Goal: Task Accomplishment & Management: Complete application form

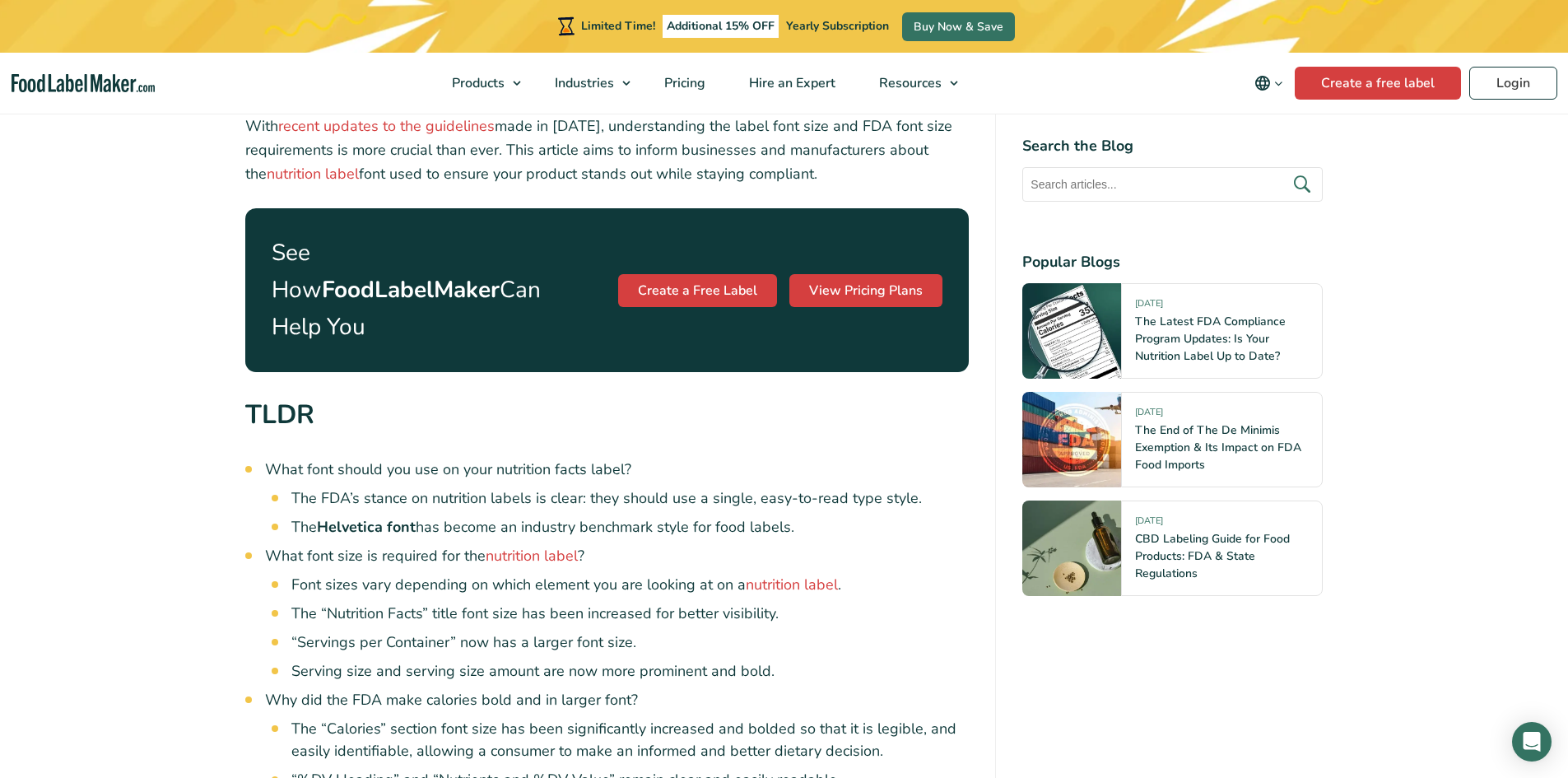
scroll to position [879, 0]
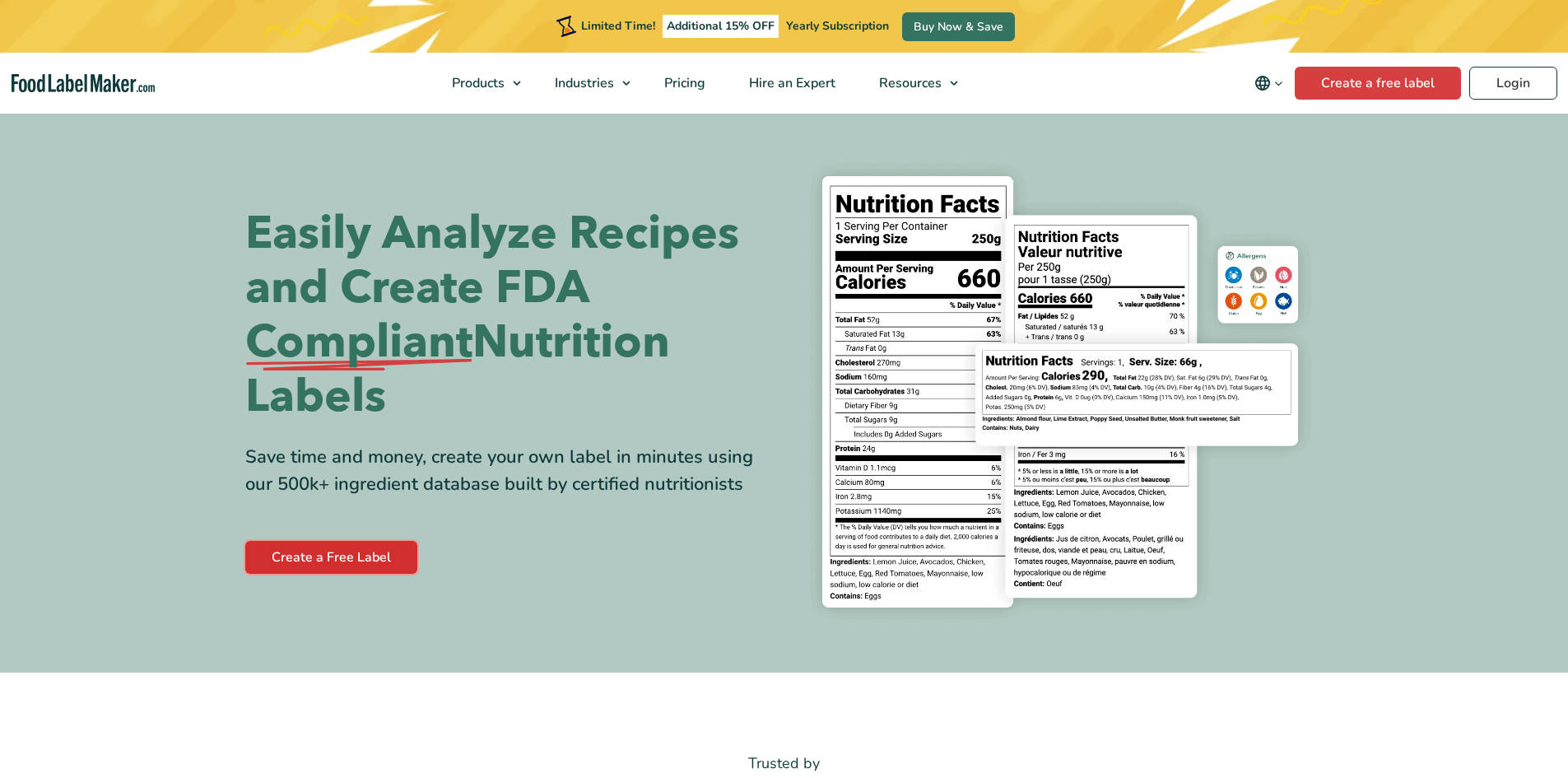
drag, startPoint x: 0, startPoint y: 0, endPoint x: 265, endPoint y: 556, distance: 615.9
click at [265, 556] on link "Create a Free Label" at bounding box center [331, 557] width 172 height 33
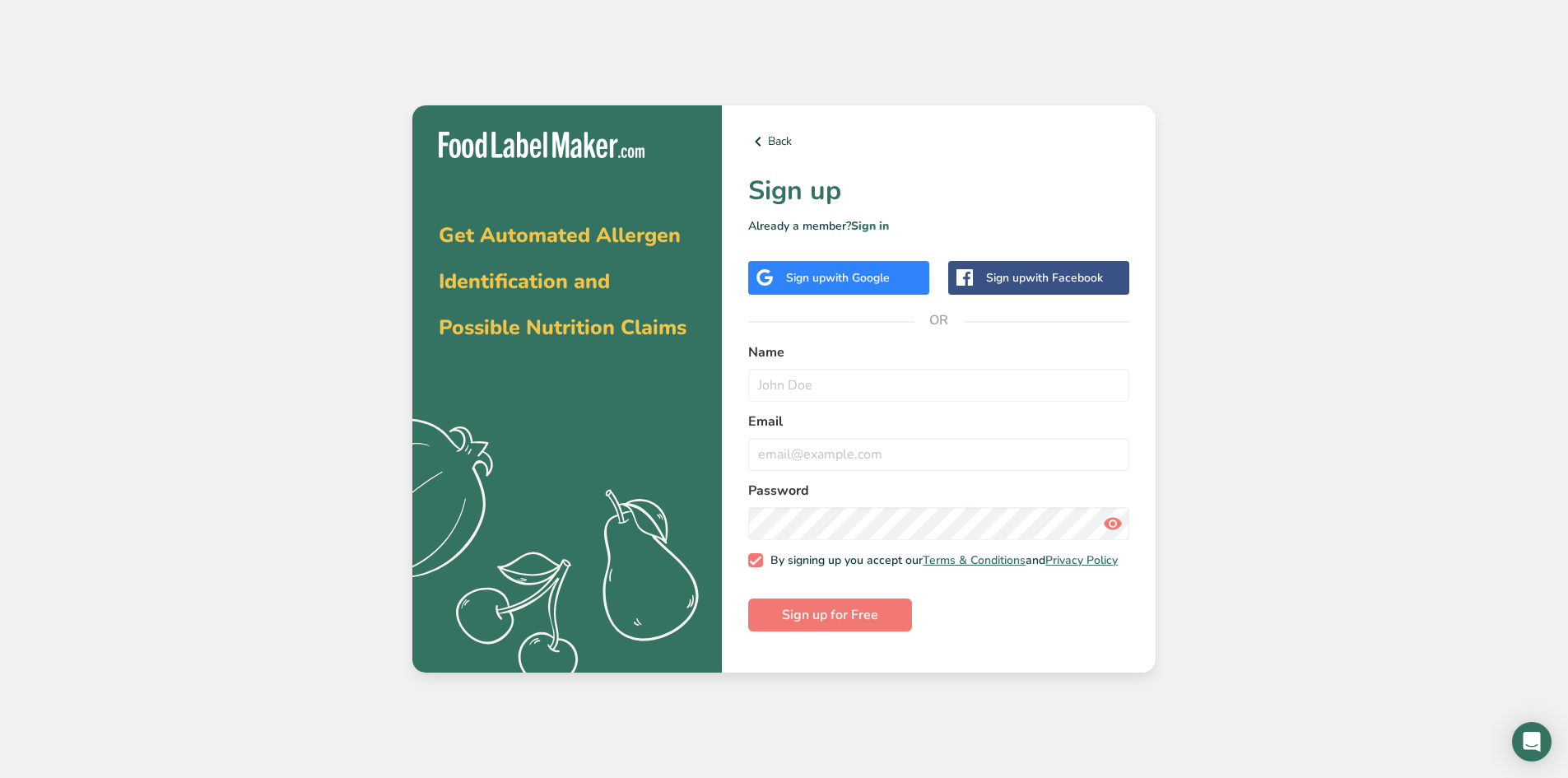
click at [881, 272] on span "with Google" at bounding box center [857, 278] width 64 height 16
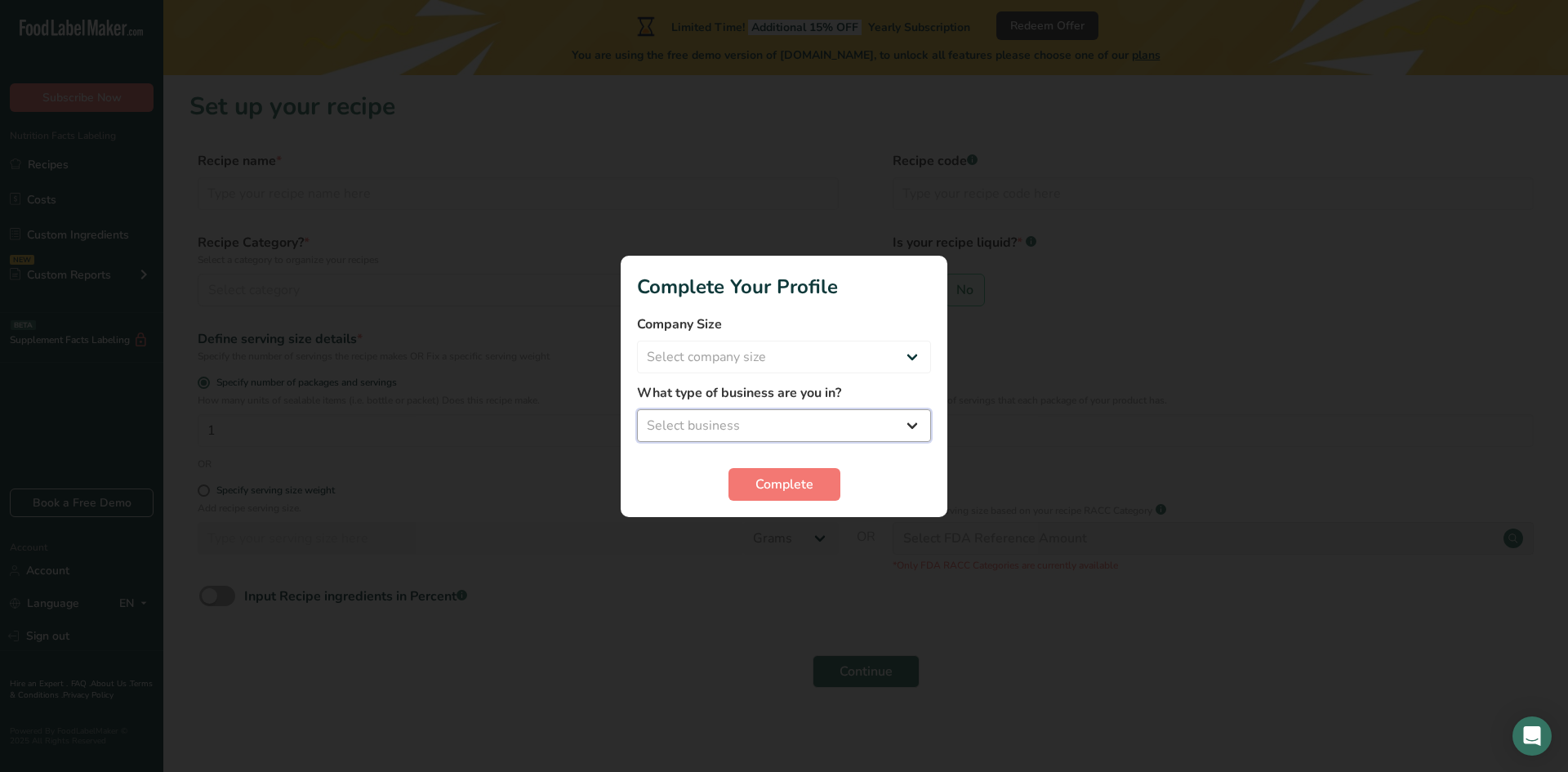
click at [854, 430] on select "Select business Packaged Food Manufacturer Restaurant & Cafe Bakery Meal Plans …" at bounding box center [784, 425] width 295 height 32
select select "1"
click at [637, 410] on select "Select business Packaged Food Manufacturer Restaurant & Cafe Bakery Meal Plans …" at bounding box center [784, 425] width 295 height 32
click at [868, 364] on select "Select company size Fewer than 10 Employees 10 to 50 Employees 51 to 500 Employ…" at bounding box center [784, 357] width 295 height 32
select select "1"
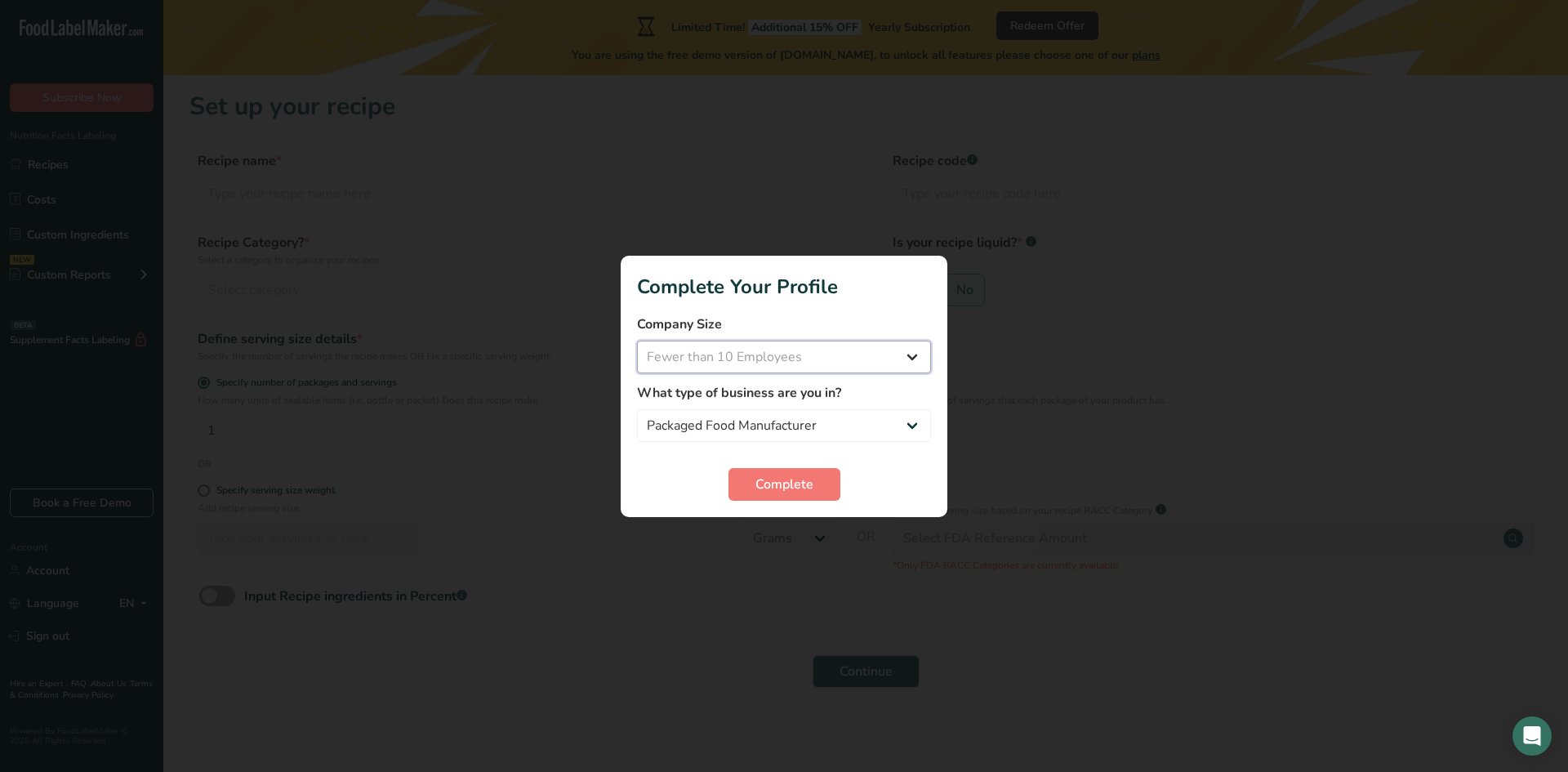
click at [637, 341] on select "Select company size Fewer than 10 Employees 10 to 50 Employees 51 to 500 Employ…" at bounding box center [784, 357] width 295 height 32
click at [784, 476] on span "Complete" at bounding box center [784, 484] width 58 height 20
